Goal: Information Seeking & Learning: Learn about a topic

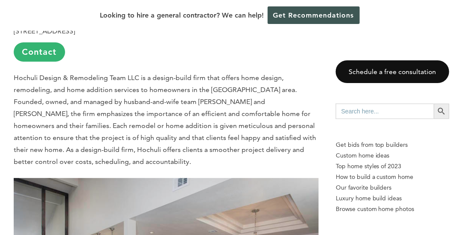
scroll to position [1809, 0]
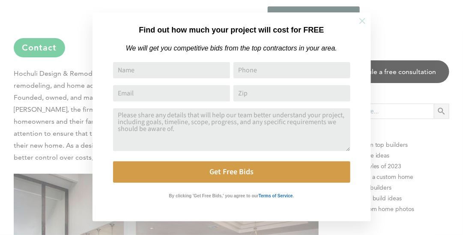
click at [364, 20] on icon at bounding box center [362, 21] width 6 height 6
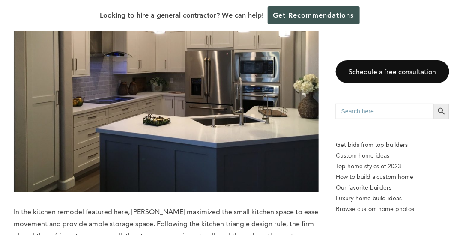
scroll to position [6889, 0]
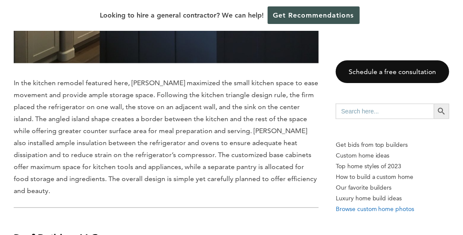
click at [363, 209] on p "Browse custom home photos" at bounding box center [392, 209] width 113 height 11
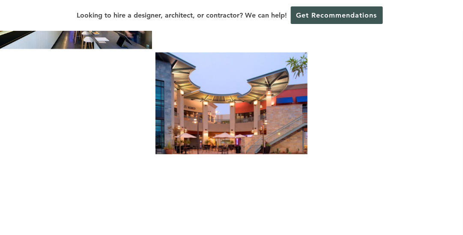
scroll to position [566, 0]
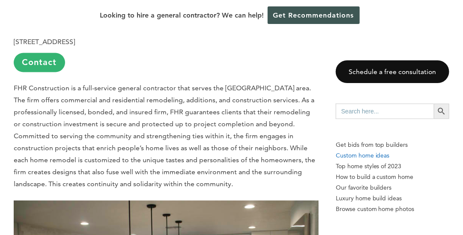
scroll to position [6886, 0]
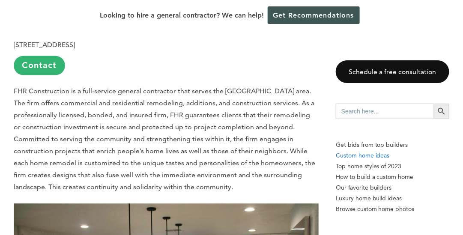
click at [347, 156] on p "Custom home ideas" at bounding box center [392, 155] width 113 height 11
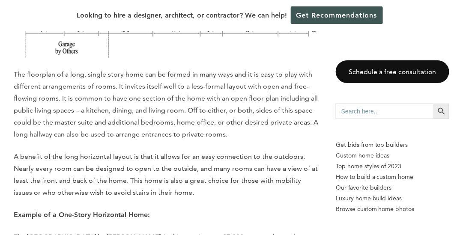
scroll to position [1088, 0]
